Goal: Task Accomplishment & Management: Manage account settings

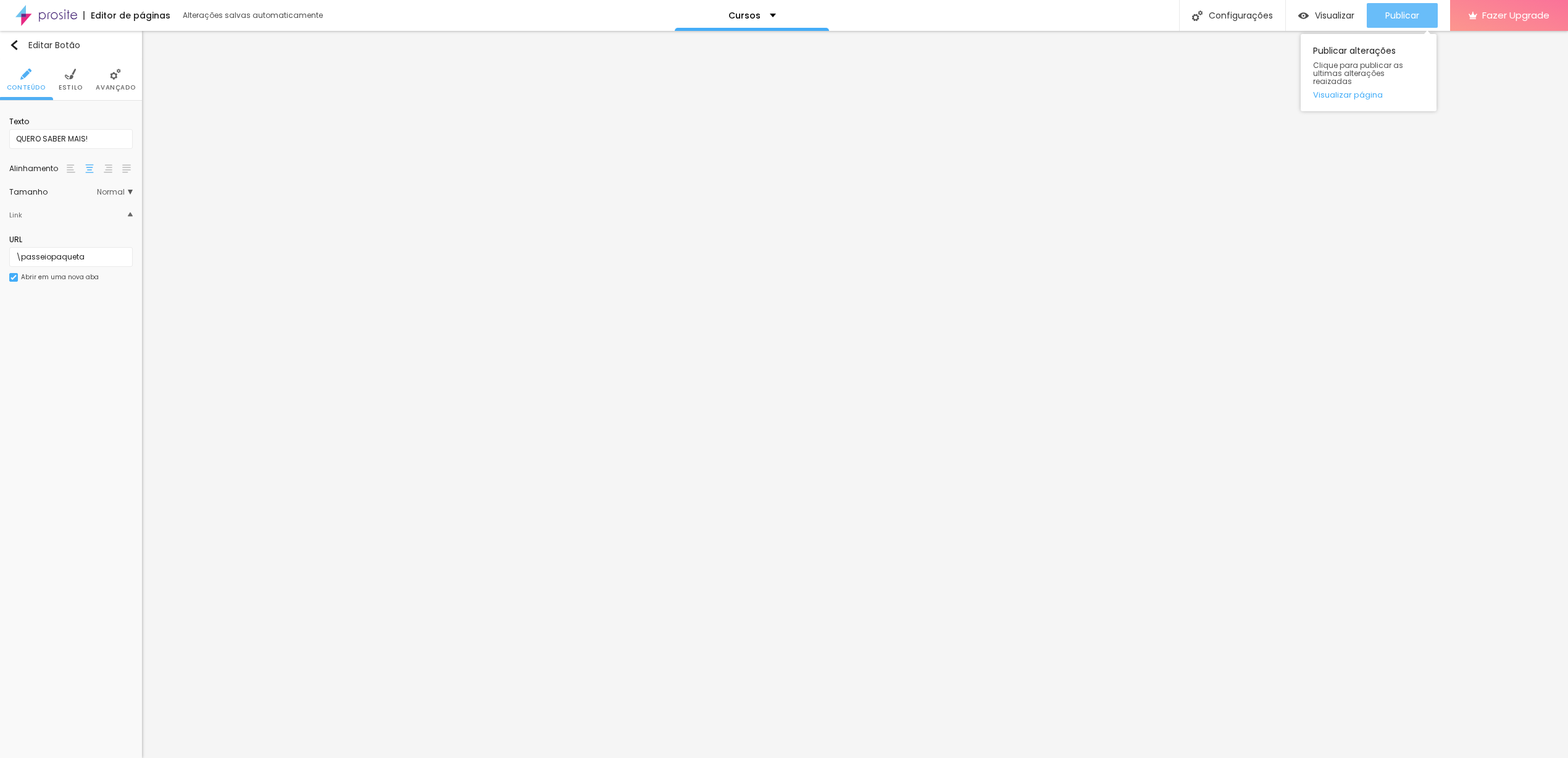
click at [1395, 19] on span "Publicar" at bounding box center [1402, 15] width 34 height 10
click at [1411, 14] on span "Publicar" at bounding box center [1402, 15] width 34 height 10
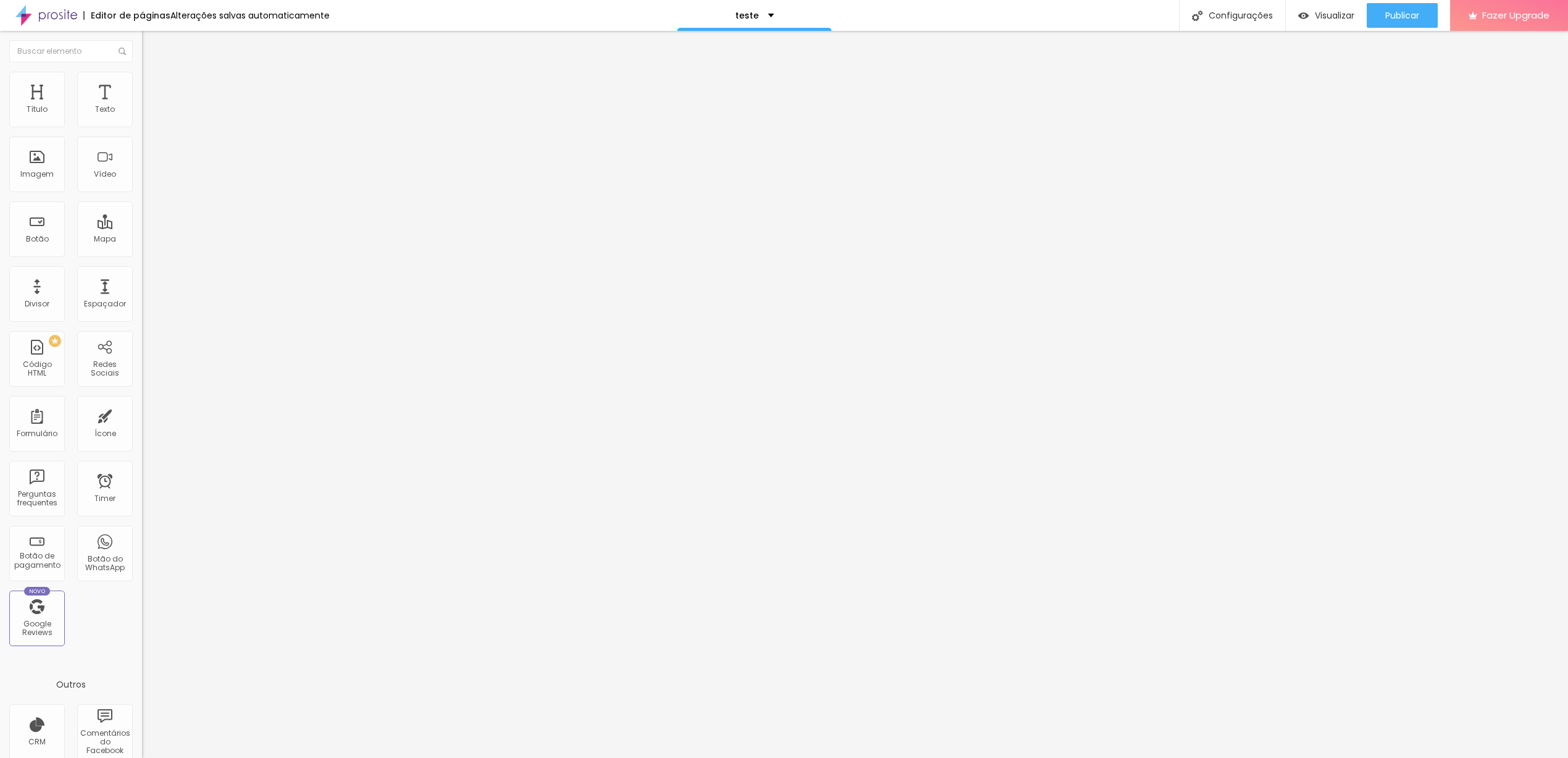
click at [153, 88] on span "Avançado" at bounding box center [173, 92] width 41 height 10
click at [142, 539] on div at bounding box center [213, 539] width 142 height 0
click at [142, 531] on div at bounding box center [213, 531] width 142 height 0
click at [1426, 15] on button "Publicar" at bounding box center [1402, 15] width 71 height 25
click at [142, 81] on ul "Conteúdo Estilo Avançado" at bounding box center [213, 77] width 142 height 37
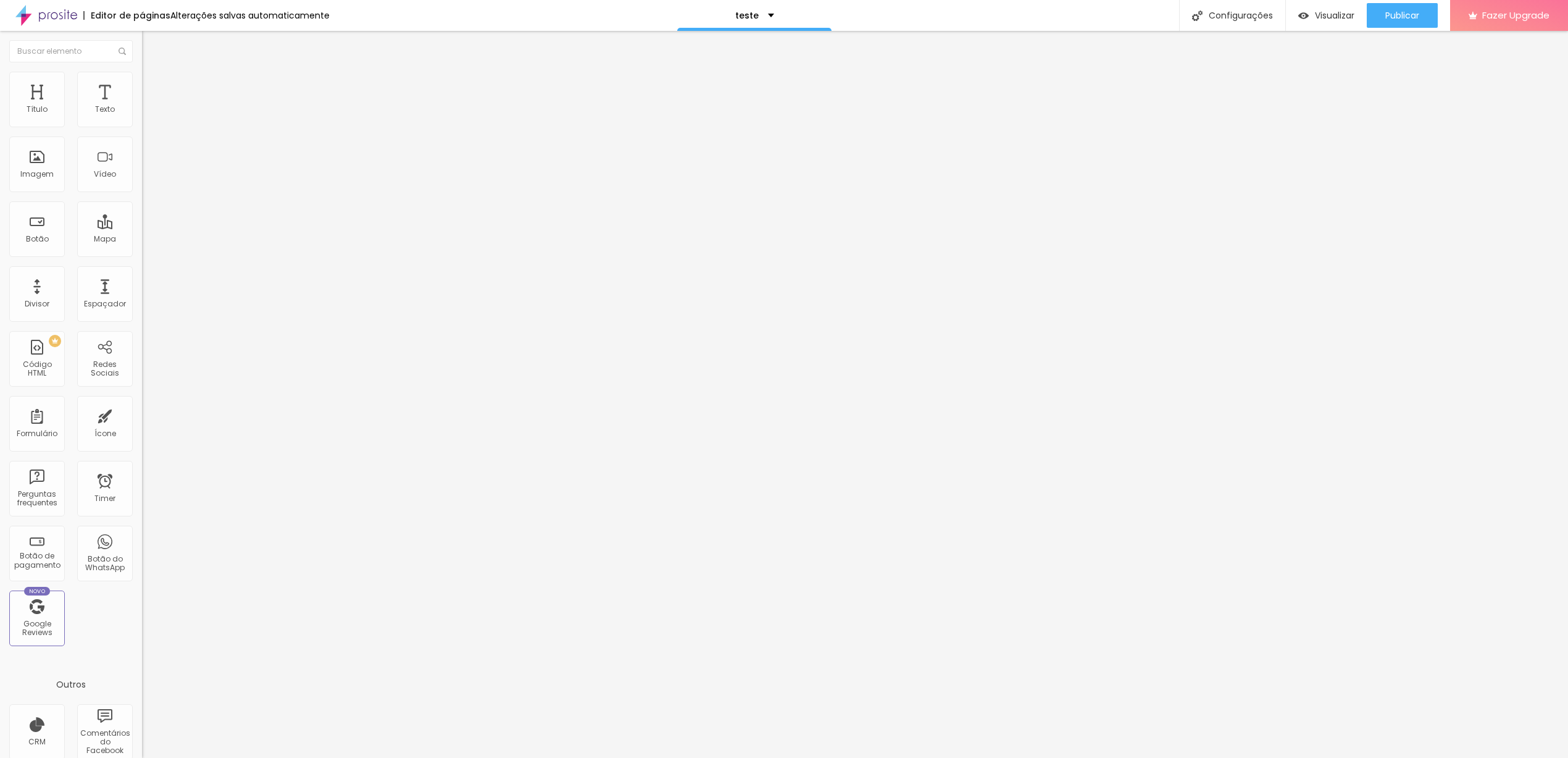
click at [153, 87] on span "Avançado" at bounding box center [173, 92] width 41 height 10
click at [142, 546] on div at bounding box center [213, 546] width 142 height 0
click at [151, 40] on img "button" at bounding box center [156, 45] width 10 height 10
click at [1421, 9] on button "Publicar" at bounding box center [1402, 15] width 71 height 25
